Goal: Task Accomplishment & Management: Manage account settings

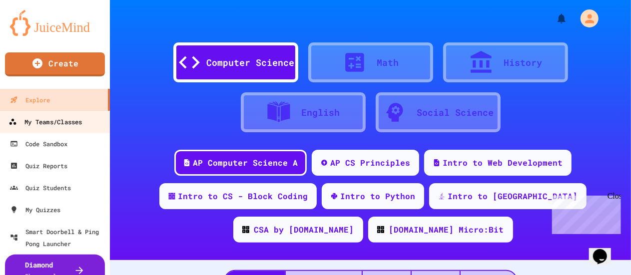
click at [75, 121] on div "My Teams/Classes" at bounding box center [44, 122] width 73 height 12
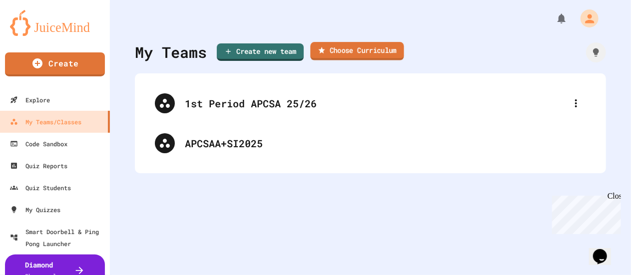
click at [342, 48] on link "Choose Curriculum" at bounding box center [356, 51] width 93 height 18
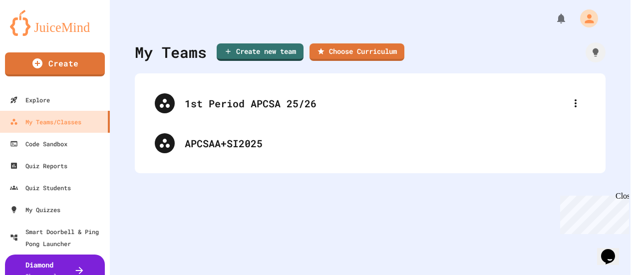
scroll to position [148, 0]
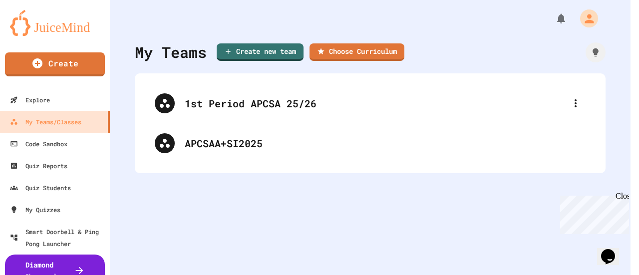
type input "**********"
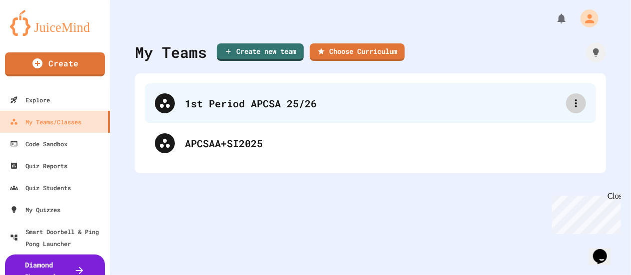
click at [572, 105] on icon at bounding box center [576, 103] width 12 height 12
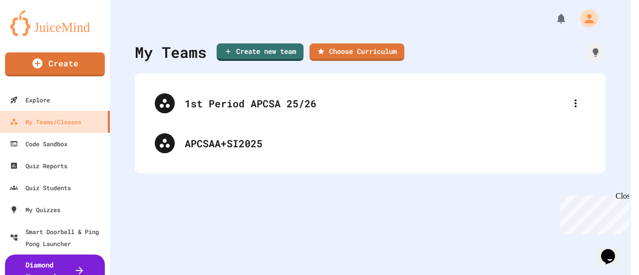
drag, startPoint x: 344, startPoint y: 112, endPoint x: 218, endPoint y: 113, distance: 126.3
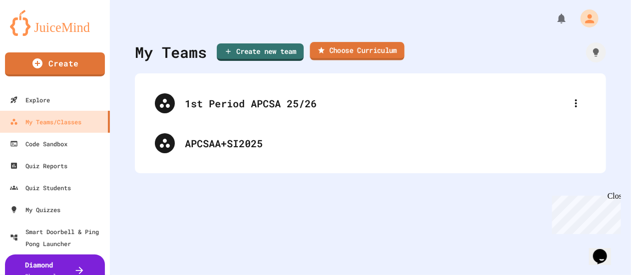
click at [358, 53] on link "Choose Curriculum" at bounding box center [357, 51] width 94 height 18
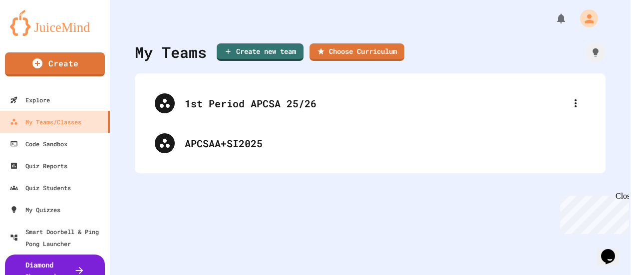
scroll to position [148, 0]
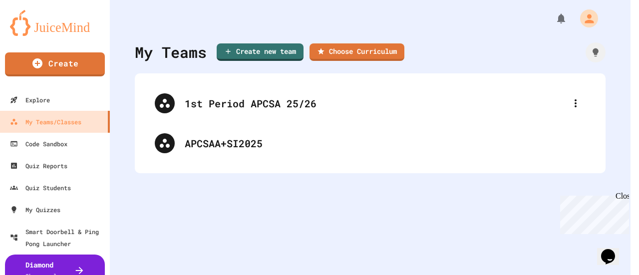
type input "*"
paste input "**********"
type input "**********"
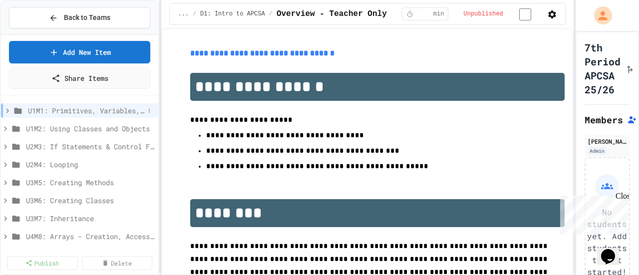
click at [7, 109] on icon at bounding box center [7, 110] width 9 height 9
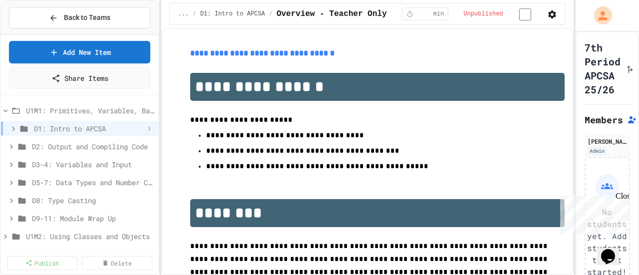
click at [12, 131] on icon at bounding box center [13, 128] width 9 height 9
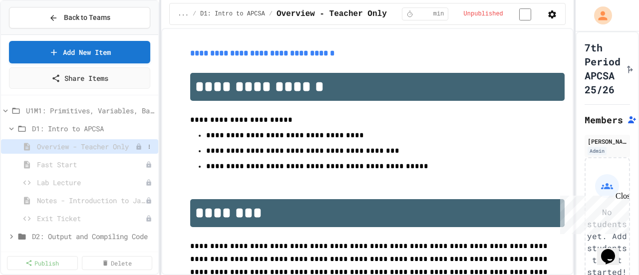
click at [59, 147] on span "Overview - Teacher Only" at bounding box center [86, 146] width 98 height 10
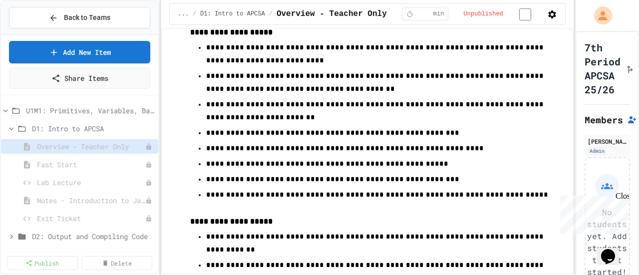
scroll to position [655, 0]
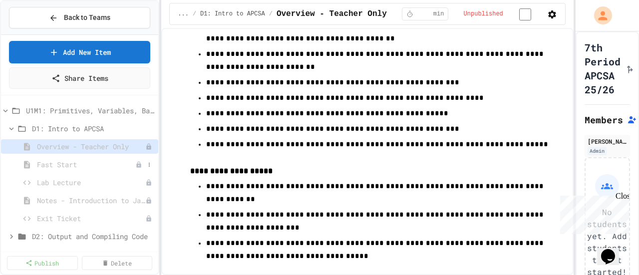
click at [107, 161] on span "Fast Start" at bounding box center [86, 164] width 98 height 10
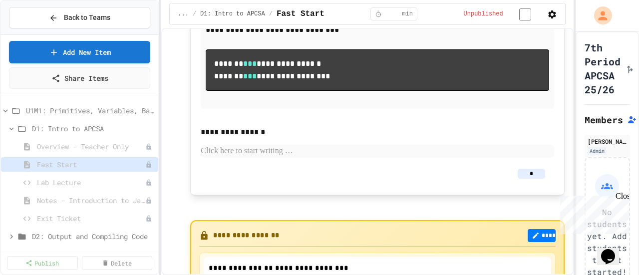
scroll to position [217, 0]
click at [75, 180] on span "Lab Lecture" at bounding box center [86, 182] width 98 height 10
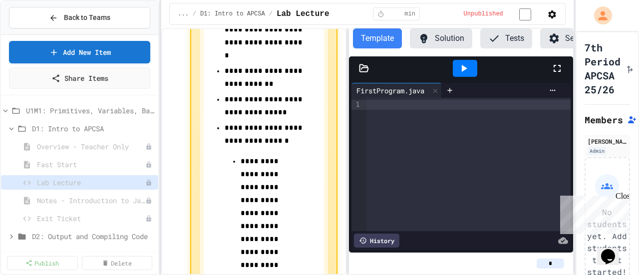
scroll to position [598, 0]
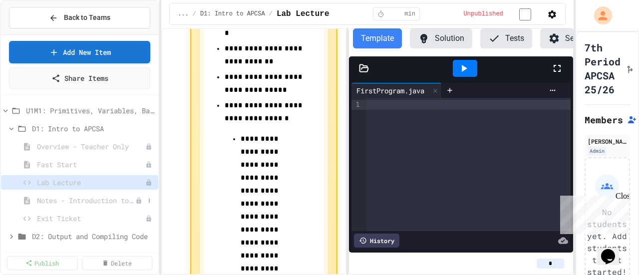
click at [103, 200] on span "Notes - Introduction to Java Programming" at bounding box center [86, 200] width 98 height 10
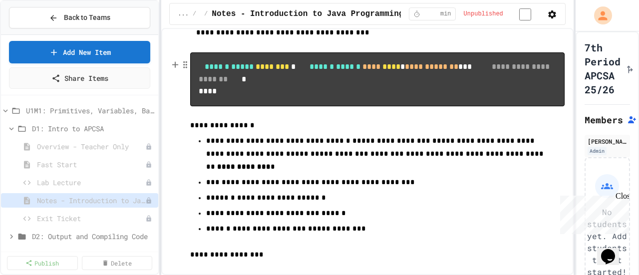
scroll to position [112, 0]
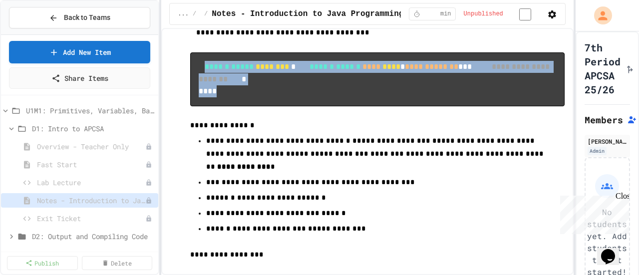
drag, startPoint x: 210, startPoint y: 74, endPoint x: 261, endPoint y: 122, distance: 70.7
click at [261, 106] on pre "**********" at bounding box center [377, 79] width 375 height 54
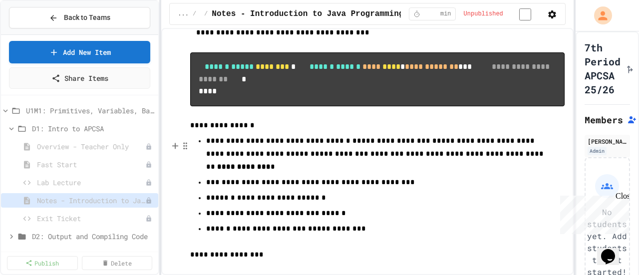
click at [275, 119] on p at bounding box center [377, 112] width 375 height 13
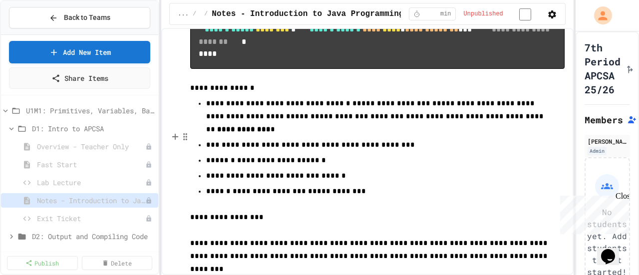
scroll to position [150, 0]
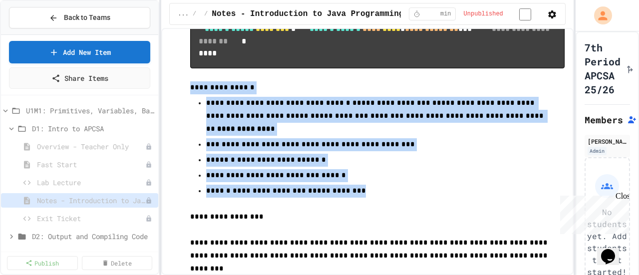
drag, startPoint x: 352, startPoint y: 220, endPoint x: 189, endPoint y: 124, distance: 189.4
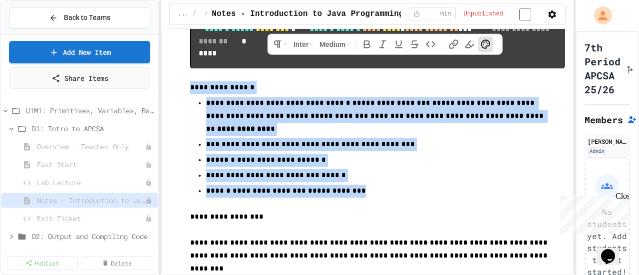
copy div "**********"
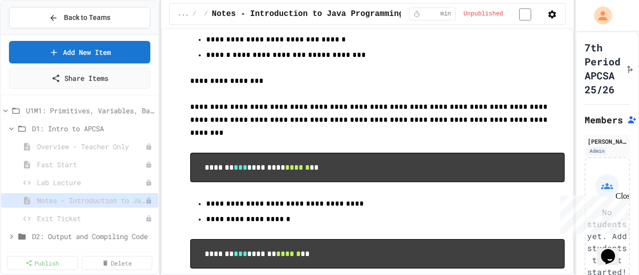
scroll to position [286, 0]
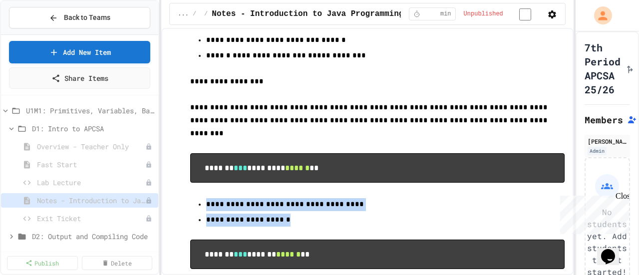
drag, startPoint x: 271, startPoint y: 244, endPoint x: 206, endPoint y: 227, distance: 67.1
click at [206, 227] on ul "**********" at bounding box center [377, 212] width 375 height 30
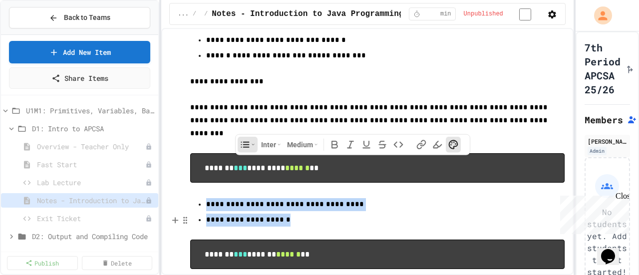
copy ul "**********"
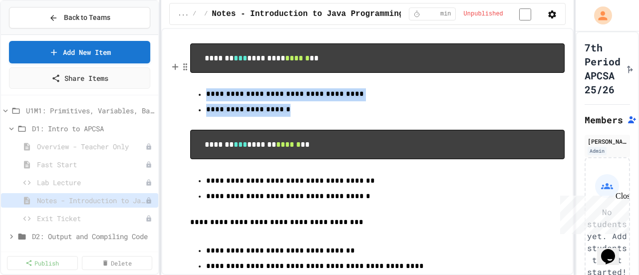
scroll to position [410, 0]
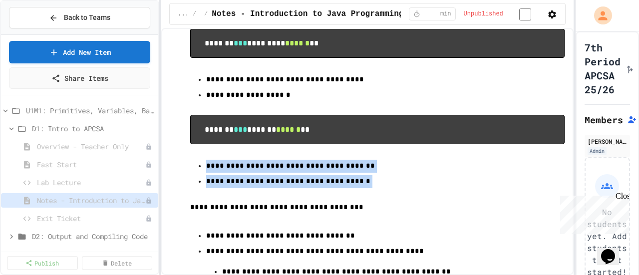
drag, startPoint x: 336, startPoint y: 206, endPoint x: 198, endPoint y: 190, distance: 138.2
click at [198, 188] on ul "**********" at bounding box center [377, 173] width 375 height 30
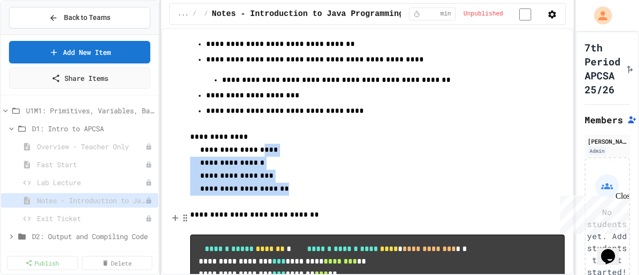
scroll to position [601, 0]
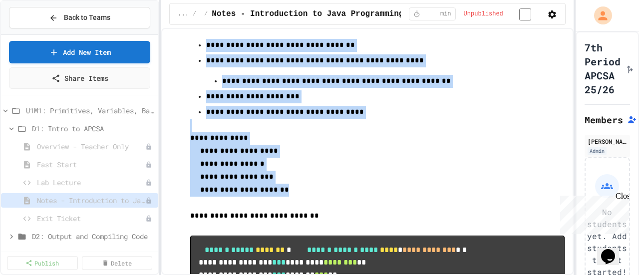
drag, startPoint x: 270, startPoint y: 221, endPoint x: 194, endPoint y: 69, distance: 169.5
click at [194, 69] on div "**********" at bounding box center [377, 3] width 375 height 1115
click at [374, 173] on div "**********" at bounding box center [377, 3] width 375 height 1115
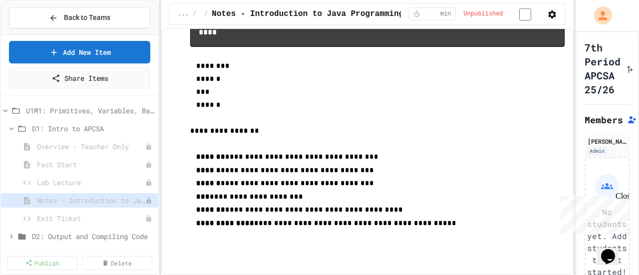
scroll to position [965, 0]
click at [68, 215] on span "Exit Ticket" at bounding box center [86, 218] width 98 height 10
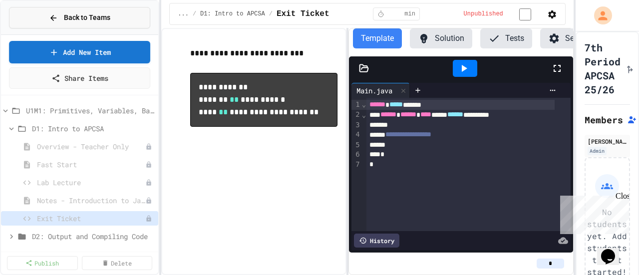
click at [58, 15] on icon at bounding box center [53, 17] width 9 height 9
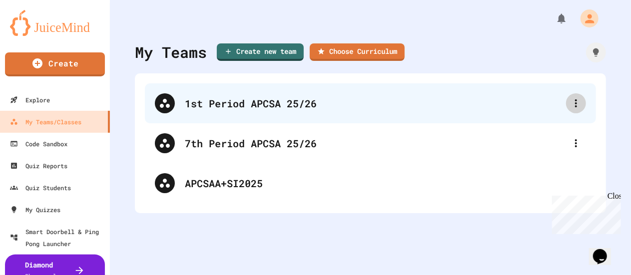
click at [566, 105] on div at bounding box center [576, 103] width 20 height 20
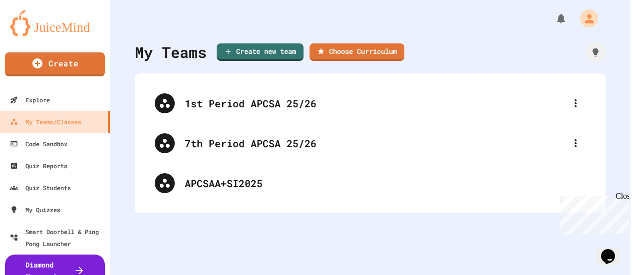
click at [305, 275] on div at bounding box center [315, 276] width 631 height 0
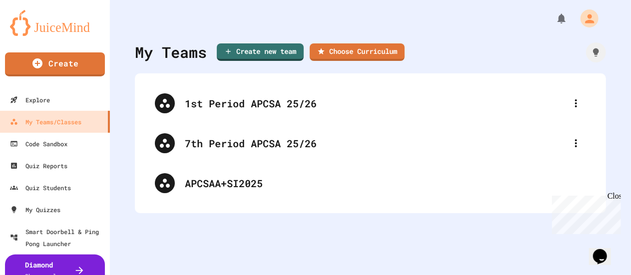
click at [305, 104] on div "1st Period APCSA 25/26" at bounding box center [375, 103] width 381 height 15
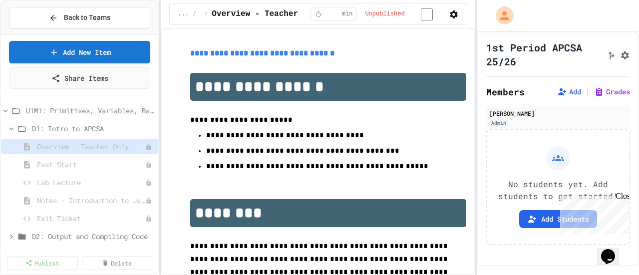
click at [477, 128] on div "**********" at bounding box center [319, 137] width 639 height 275
click at [623, 196] on div "Close" at bounding box center [622, 198] width 12 height 12
click at [564, 218] on button "Add Students" at bounding box center [558, 219] width 78 height 18
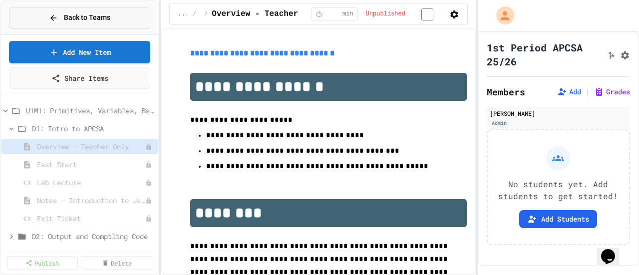
click at [83, 18] on span "Back to Teams" at bounding box center [87, 17] width 46 height 10
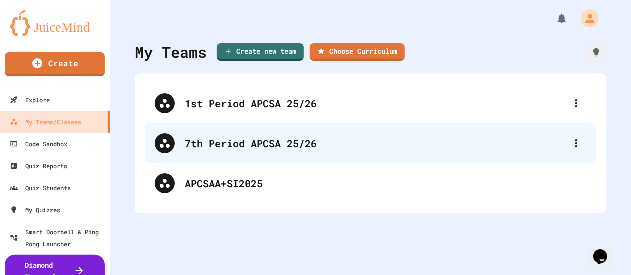
click at [285, 147] on div "7th Period APCSA 25/26" at bounding box center [375, 143] width 381 height 15
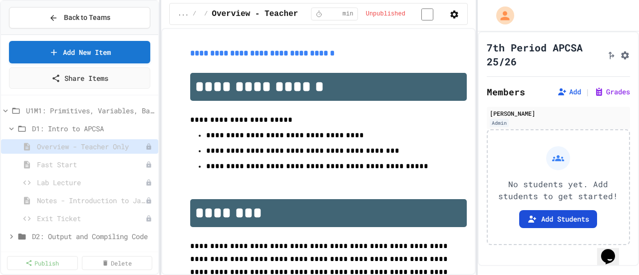
click at [544, 217] on button "Add Students" at bounding box center [558, 219] width 78 height 18
click at [72, 16] on span "Back to Teams" at bounding box center [87, 17] width 46 height 10
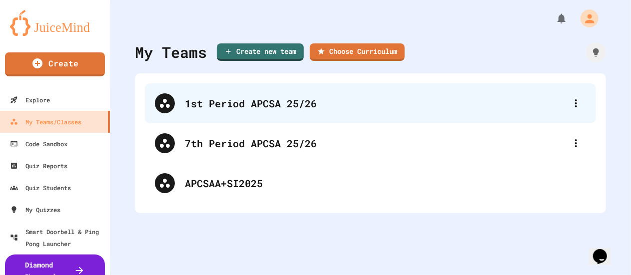
click at [329, 106] on div "1st Period APCSA 25/26" at bounding box center [375, 103] width 381 height 15
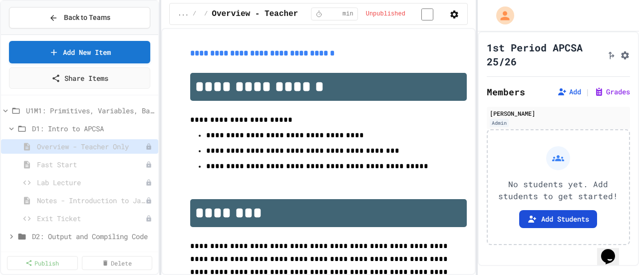
click at [567, 223] on button "Add Students" at bounding box center [558, 219] width 78 height 18
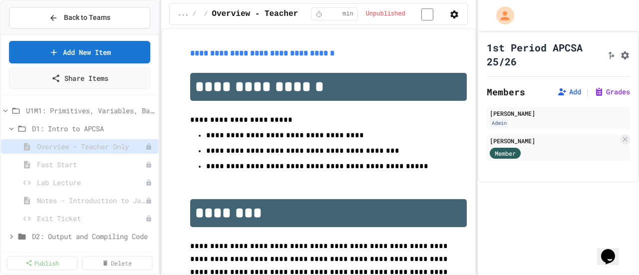
click at [102, 160] on span "Fast Start" at bounding box center [86, 164] width 98 height 10
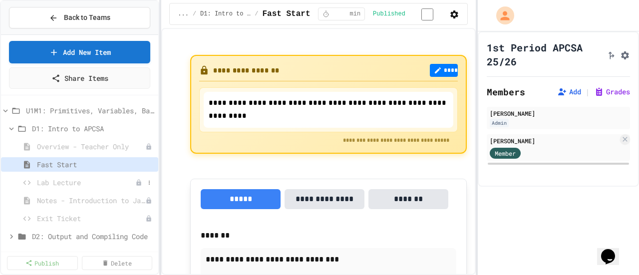
click at [109, 187] on div "Lab Lecture" at bounding box center [79, 182] width 157 height 14
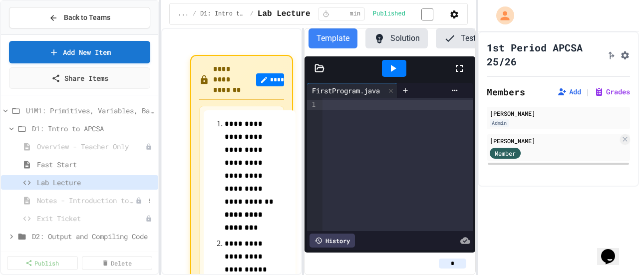
click at [103, 201] on span "Notes - Introduction to Java Programming" at bounding box center [86, 200] width 98 height 10
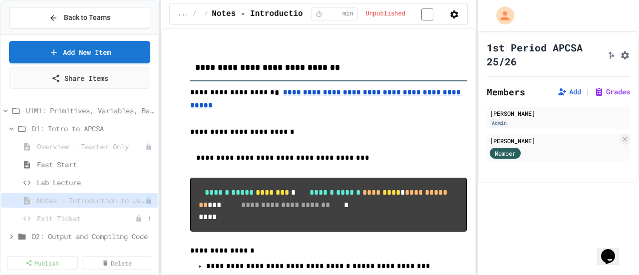
click at [66, 215] on span "Exit Ticket" at bounding box center [86, 218] width 98 height 10
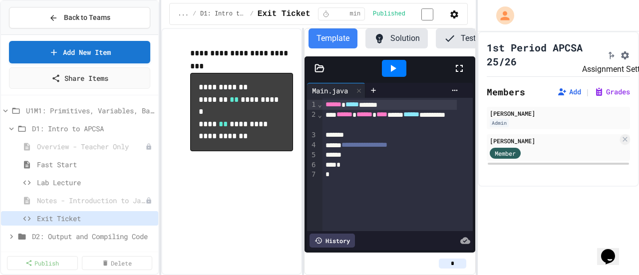
click at [620, 59] on button "Assignment Settings" at bounding box center [625, 54] width 10 height 12
click at [65, 164] on span "Fast Start" at bounding box center [90, 164] width 107 height 10
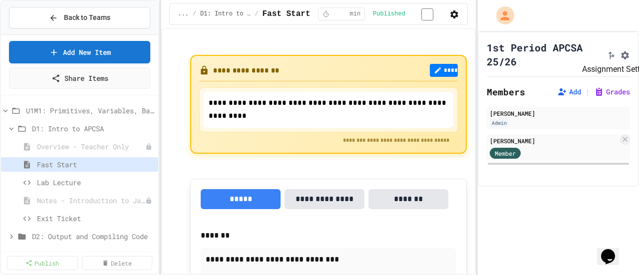
click at [620, 56] on icon "Assignment Settings" at bounding box center [625, 55] width 10 height 10
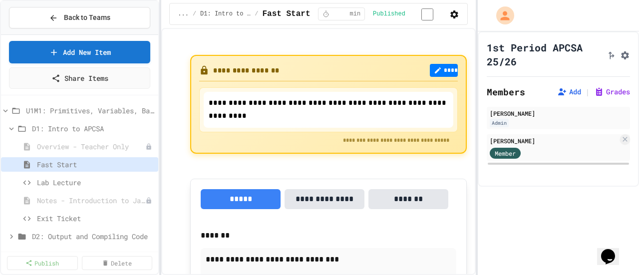
type input "*"
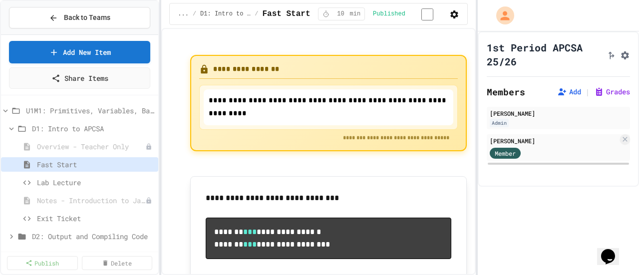
scroll to position [787, 0]
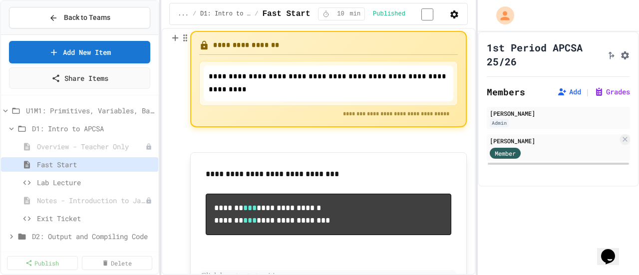
scroll to position [0, 0]
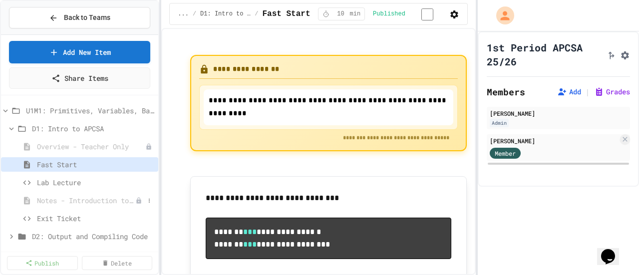
click at [81, 200] on span "Notes - Introduction to Java Programming" at bounding box center [86, 200] width 98 height 10
